Goal: Entertainment & Leisure: Consume media (video, audio)

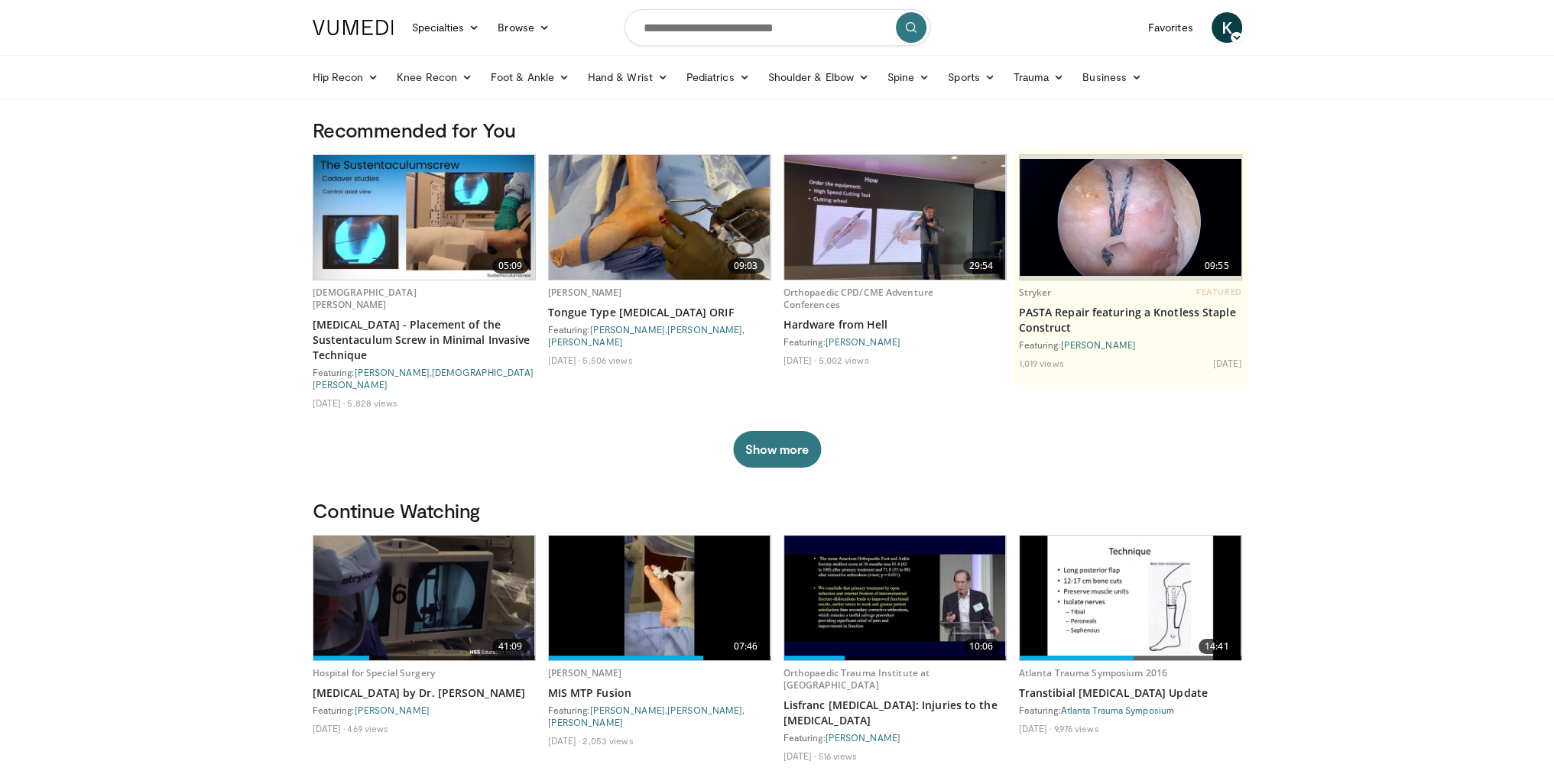
click at [388, 536] on img at bounding box center [424, 598] width 221 height 124
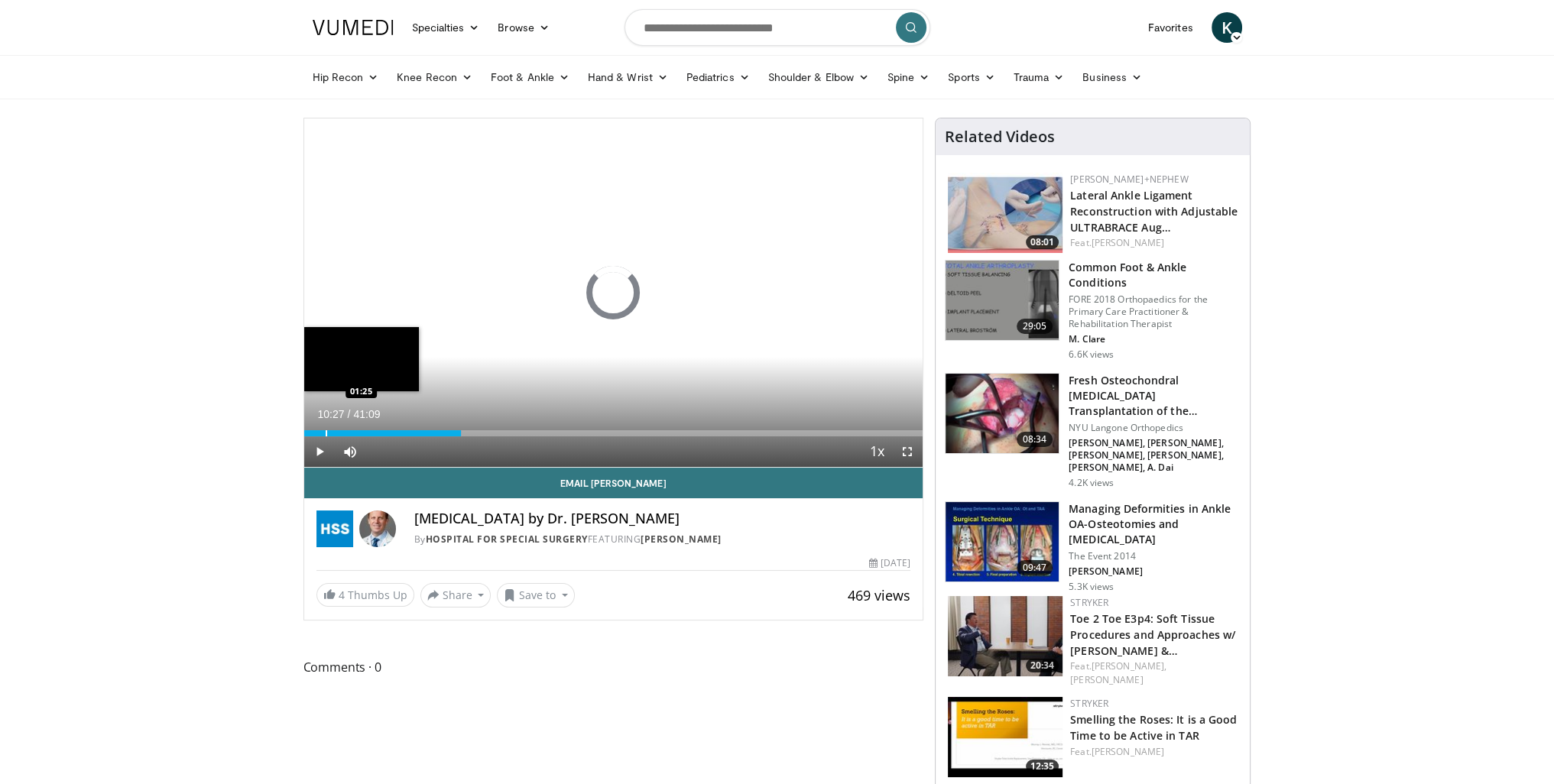
click at [324, 426] on div "Loaded : 25.53% 10:27 01:25" at bounding box center [613, 429] width 619 height 15
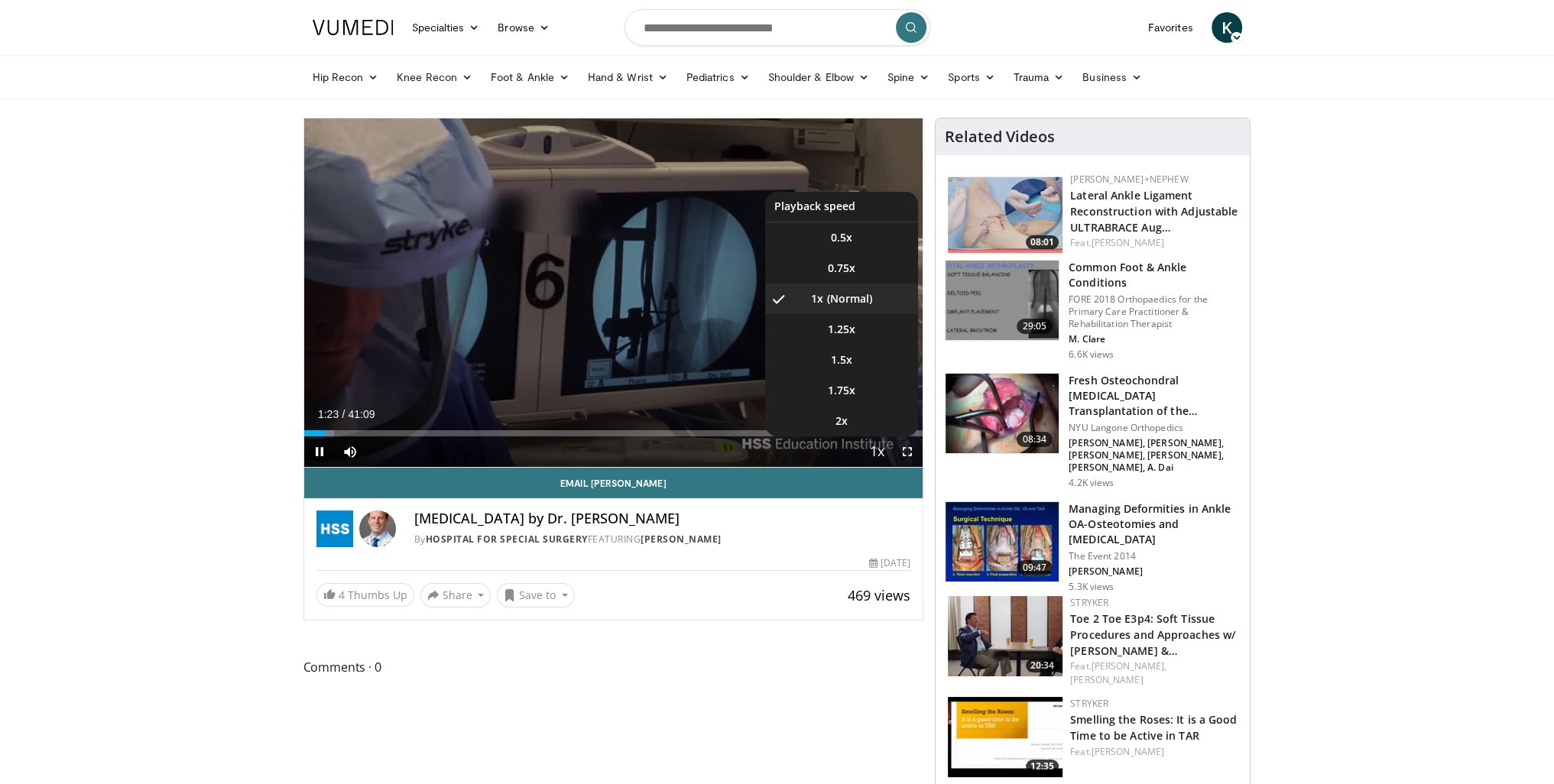
click at [872, 445] on span "Video Player" at bounding box center [877, 452] width 22 height 31
click at [882, 455] on span "Video Player" at bounding box center [877, 452] width 22 height 31
click at [844, 359] on span "1.5x" at bounding box center [842, 360] width 22 height 15
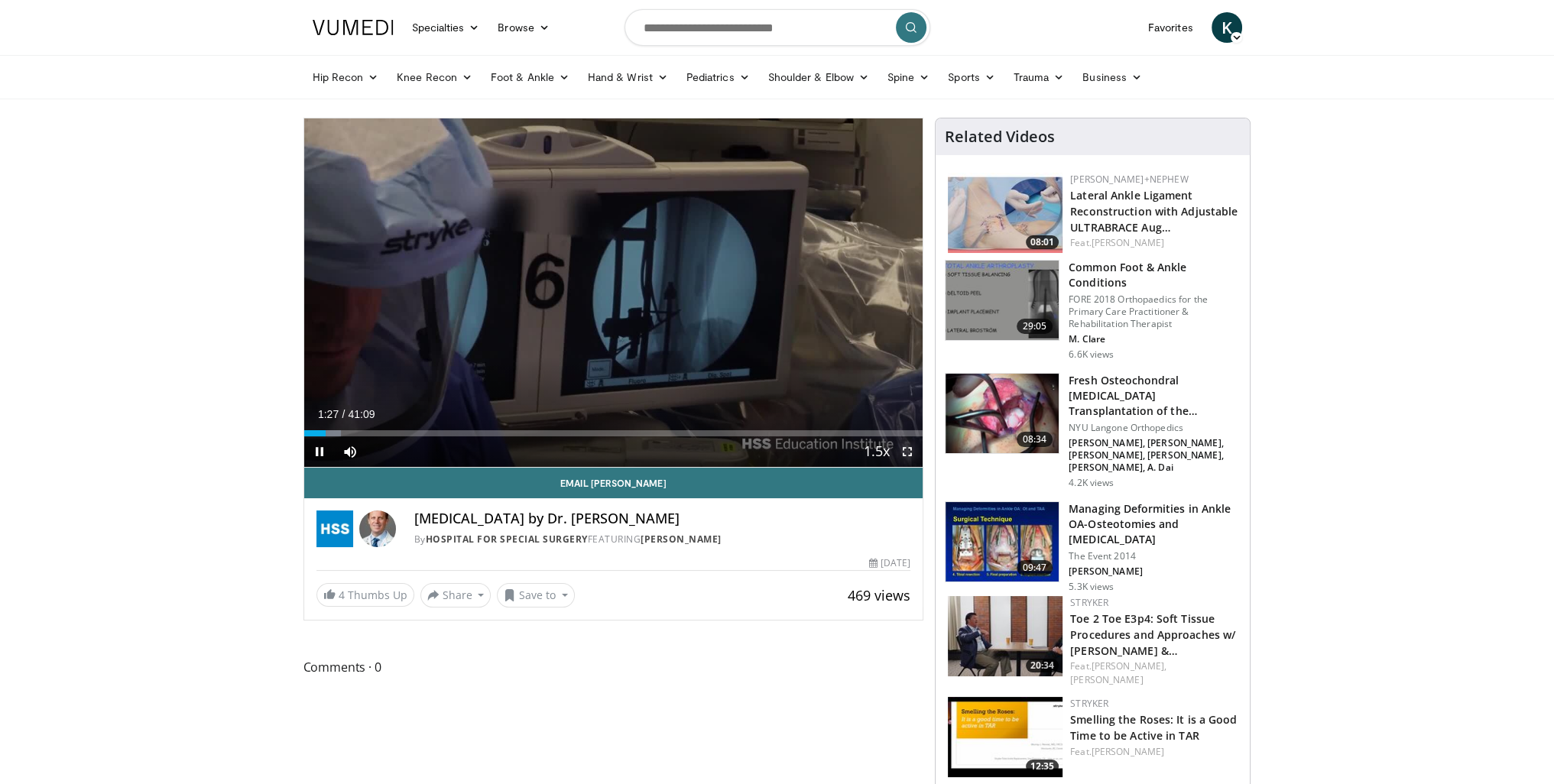
click at [911, 455] on span "Video Player" at bounding box center [907, 452] width 31 height 31
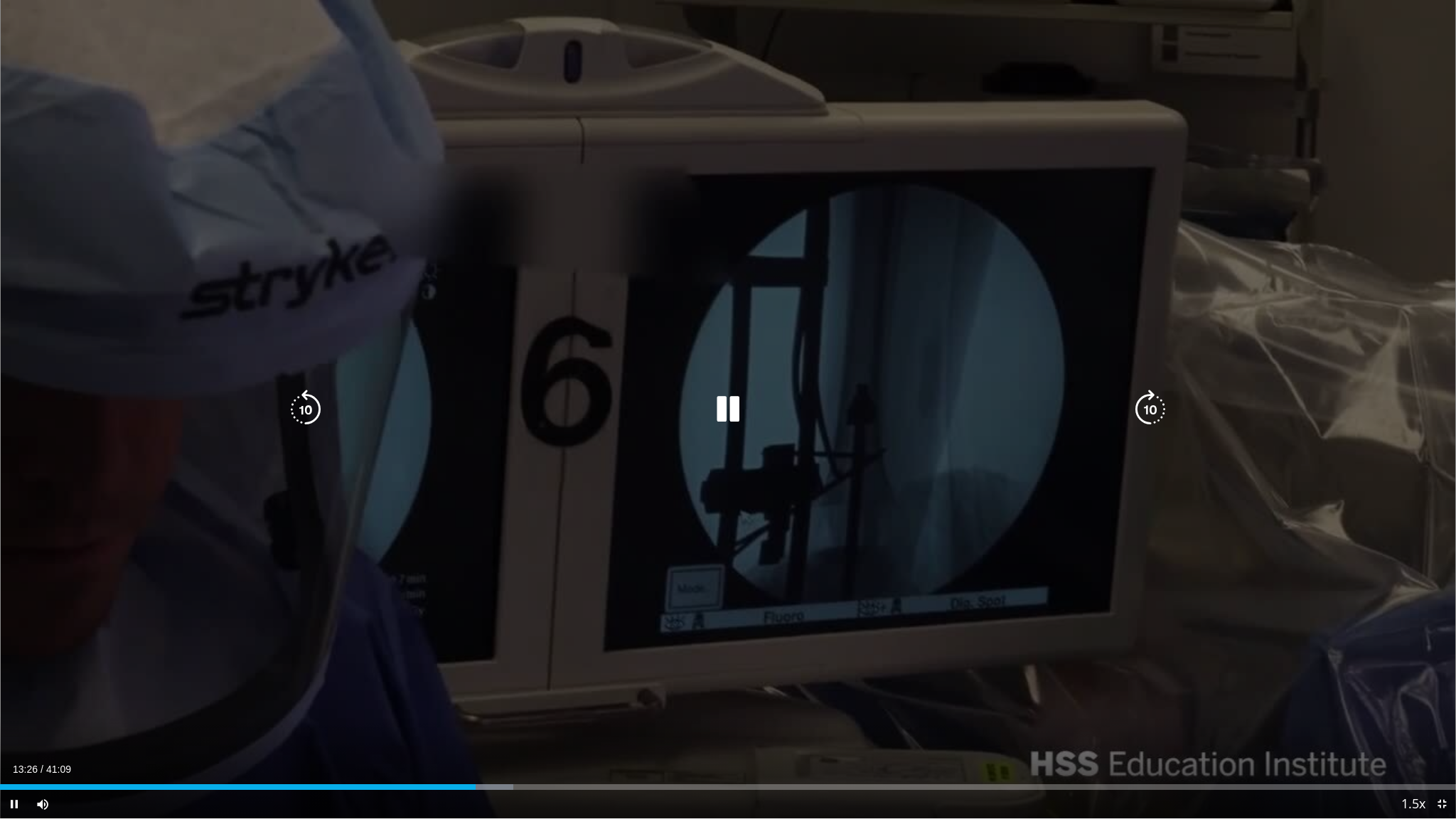
click at [718, 399] on icon "Video Player" at bounding box center [728, 409] width 40 height 40
